Goal: Check status: Check status

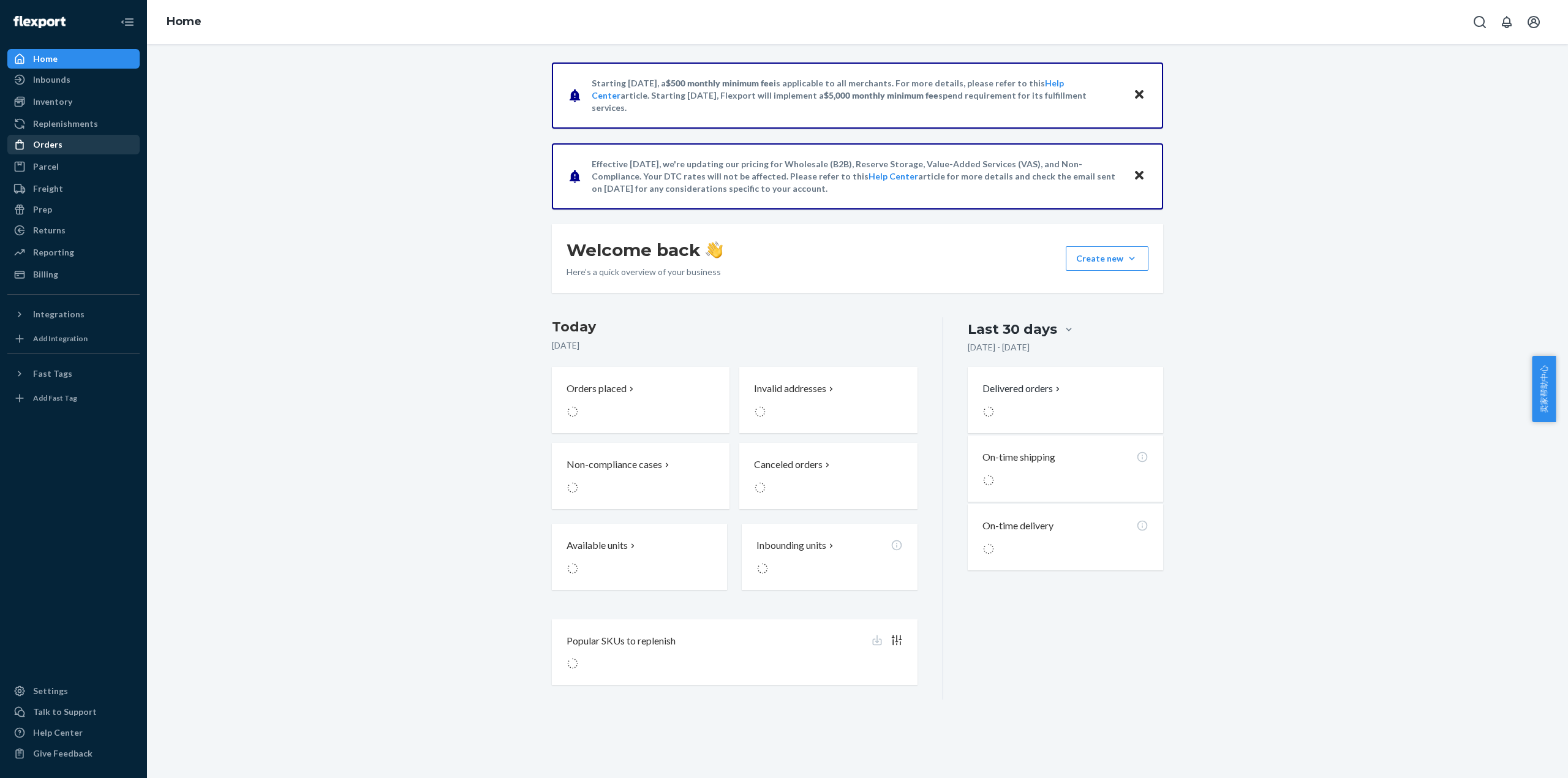
click at [61, 143] on div "Orders" at bounding box center [73, 145] width 130 height 17
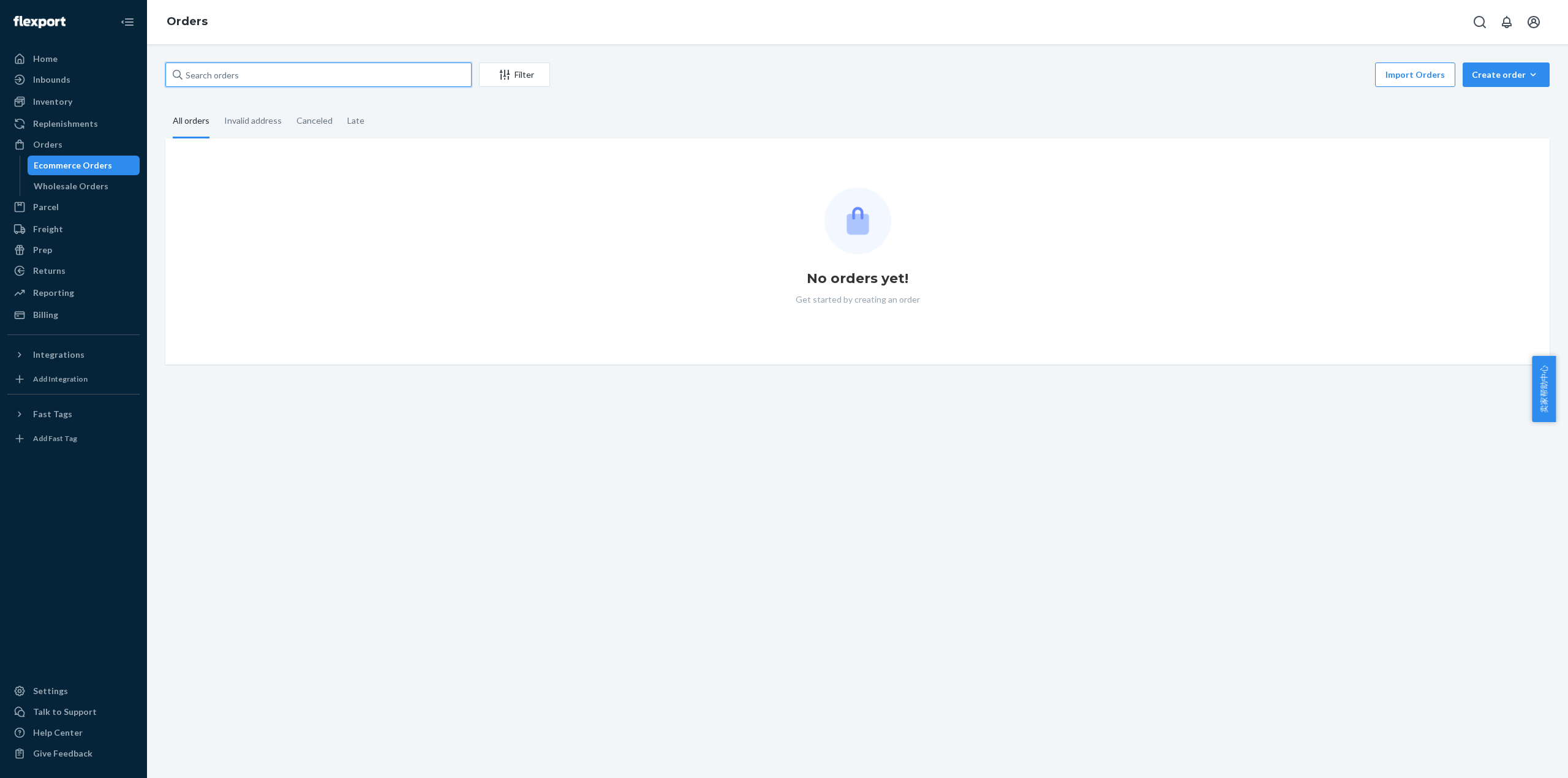
drag, startPoint x: 266, startPoint y: 84, endPoint x: 190, endPoint y: 84, distance: 76.0
click at [190, 84] on input "text" at bounding box center [318, 75] width 306 height 24
paste input "501063MIRA"
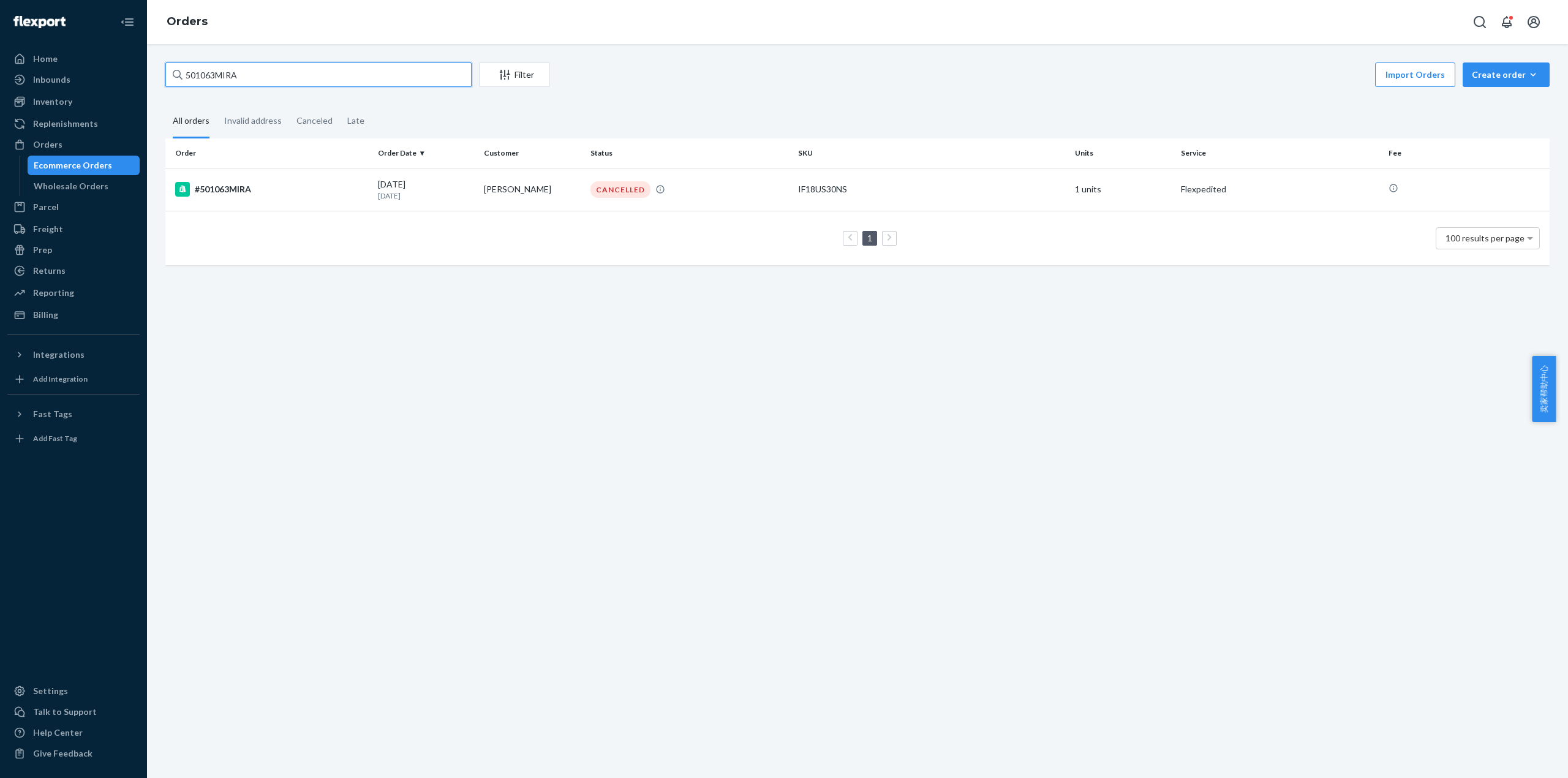
type input "501063MIRA"
